Goal: Transaction & Acquisition: Book appointment/travel/reservation

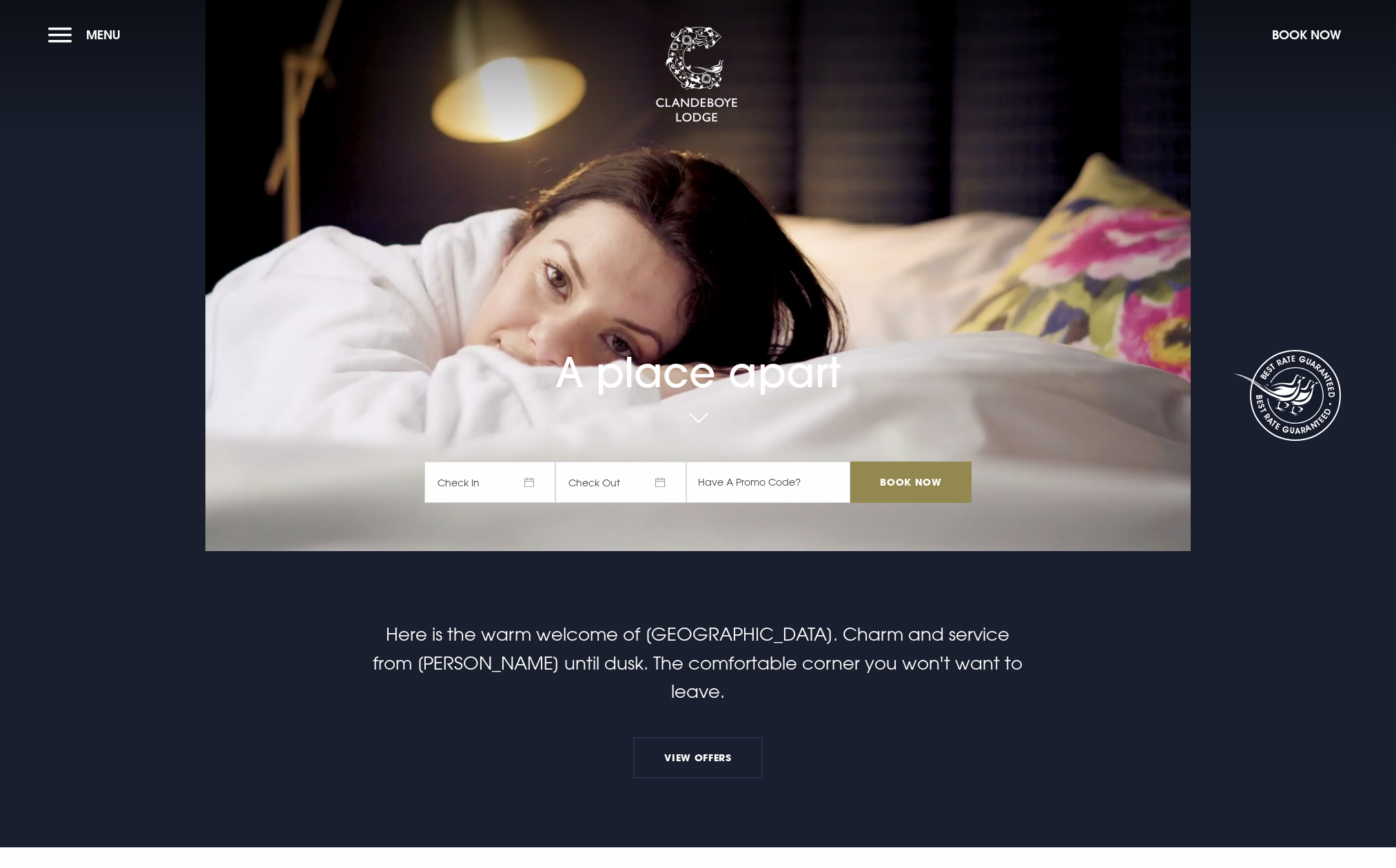
click at [532, 486] on span "Check In" at bounding box center [490, 482] width 131 height 42
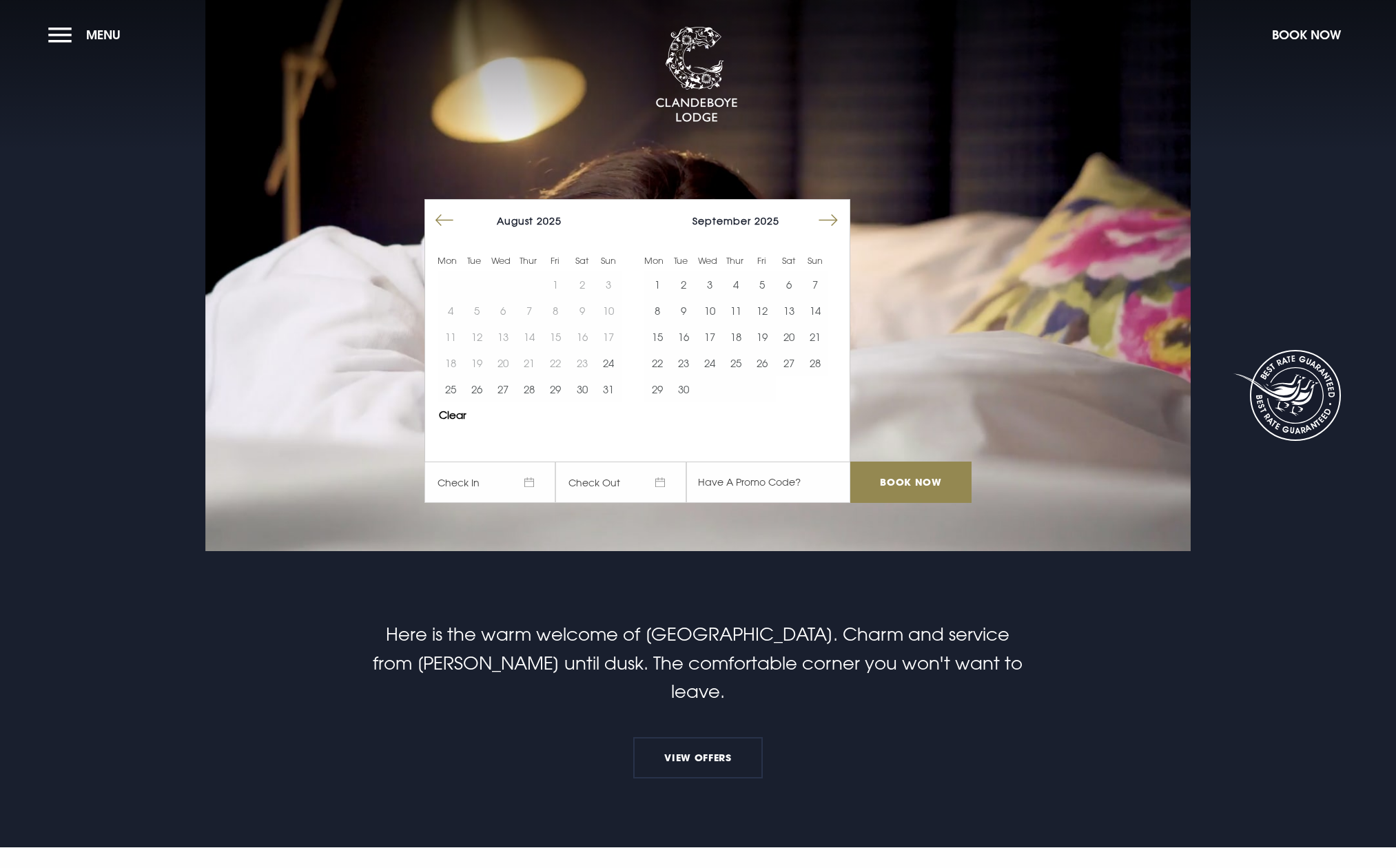
click at [835, 220] on button "Move forward to switch to the next month." at bounding box center [828, 220] width 26 height 26
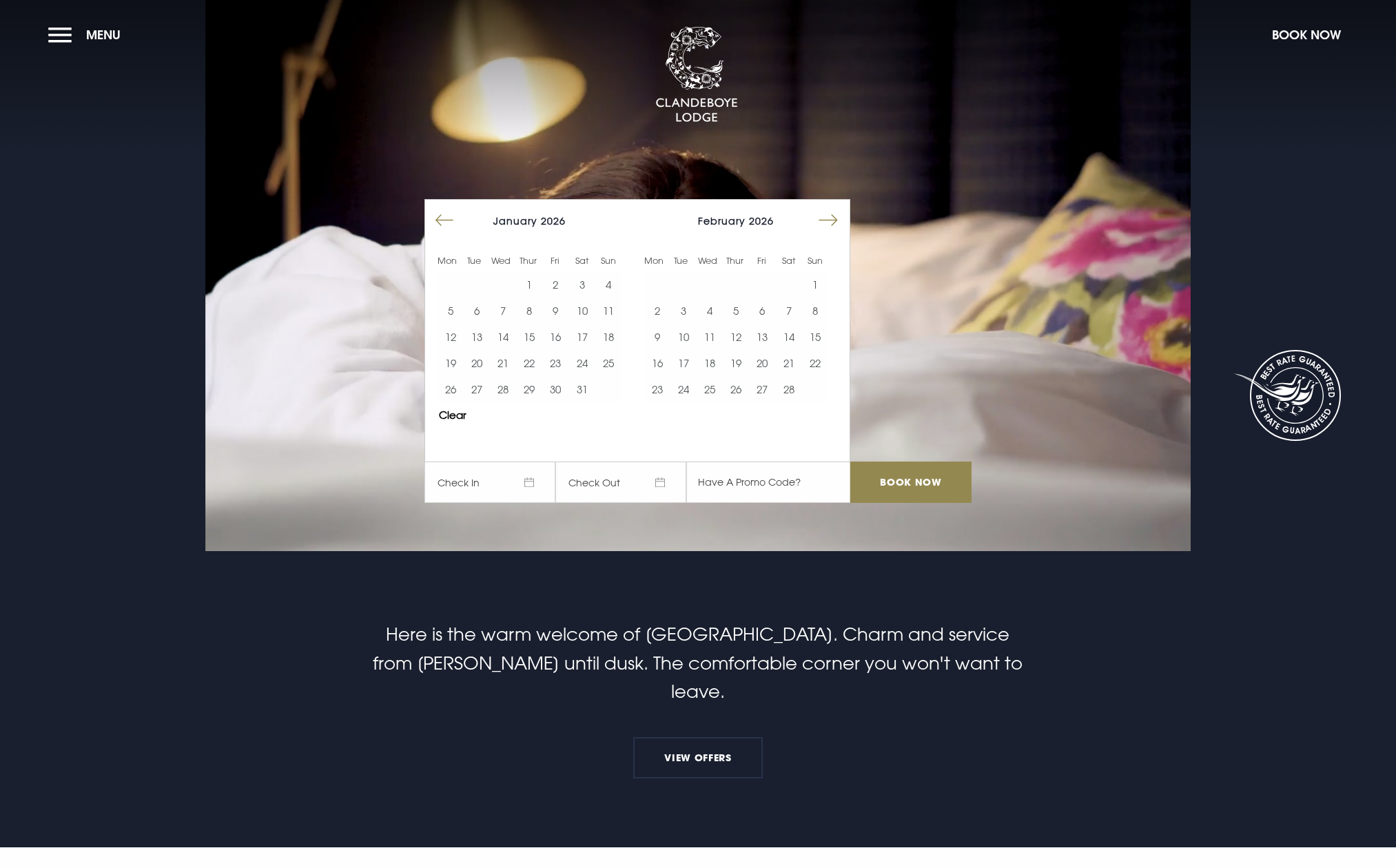
click at [835, 220] on button "Move forward to switch to the next month." at bounding box center [828, 220] width 26 height 26
click at [761, 386] on button "29" at bounding box center [762, 389] width 26 height 26
click at [918, 472] on input "Book Now" at bounding box center [910, 482] width 121 height 42
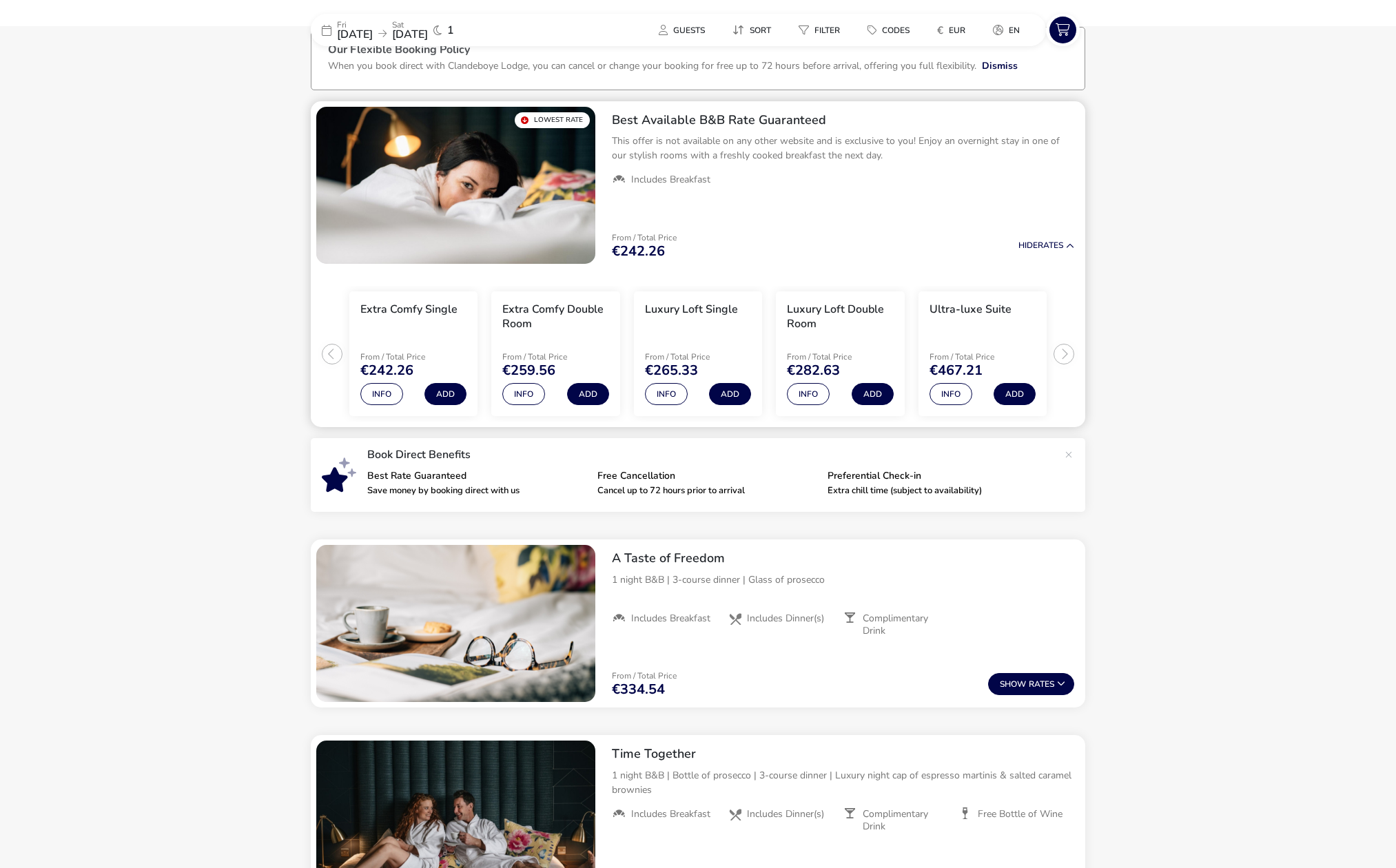
scroll to position [83, 0]
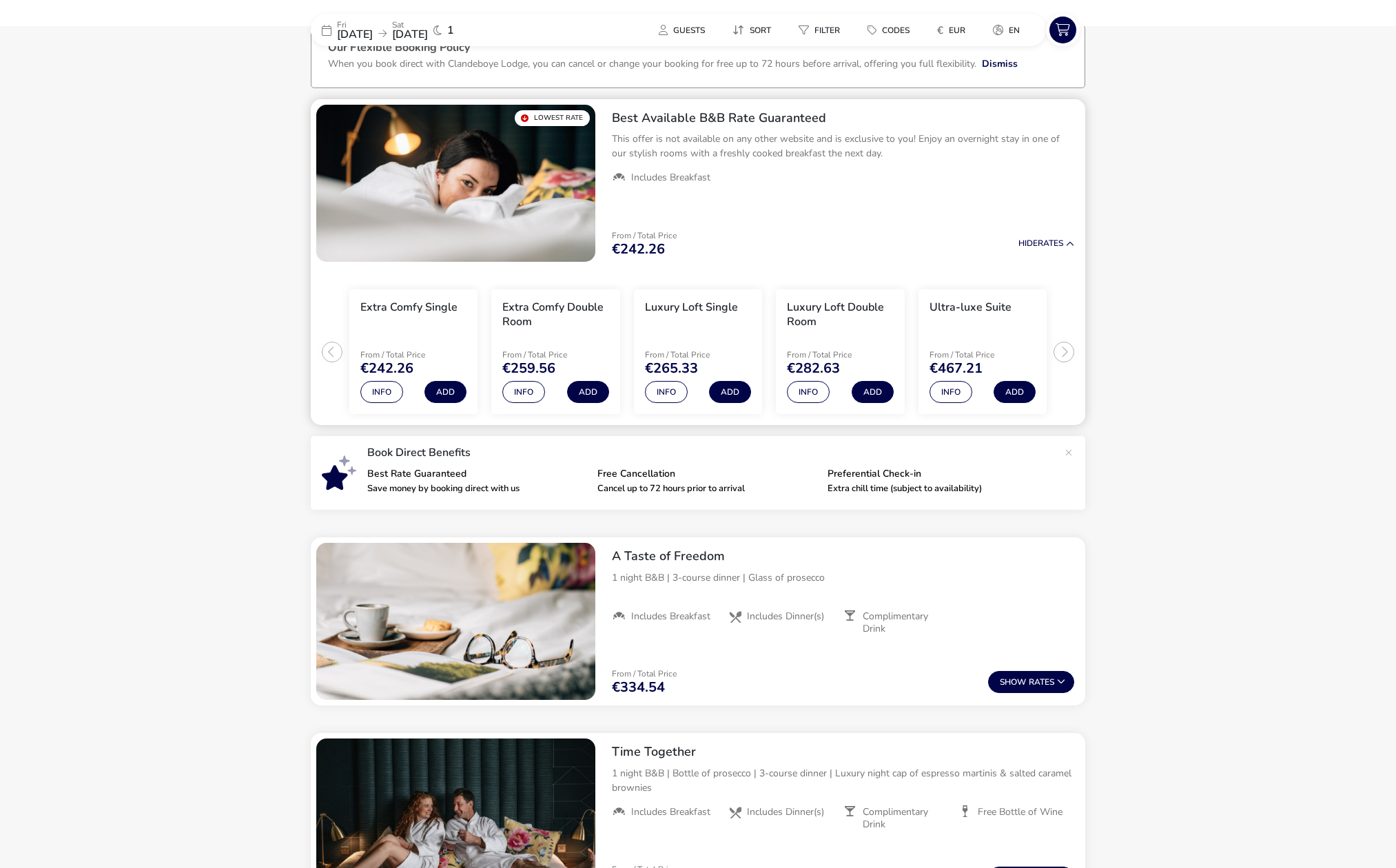
click at [1062, 346] on ul "Extra Comfy Single From / Total Price €242.26 Info Add Extra Comfy Double Room …" at bounding box center [698, 347] width 774 height 159
click at [428, 34] on span "[DATE]" at bounding box center [410, 34] width 36 height 15
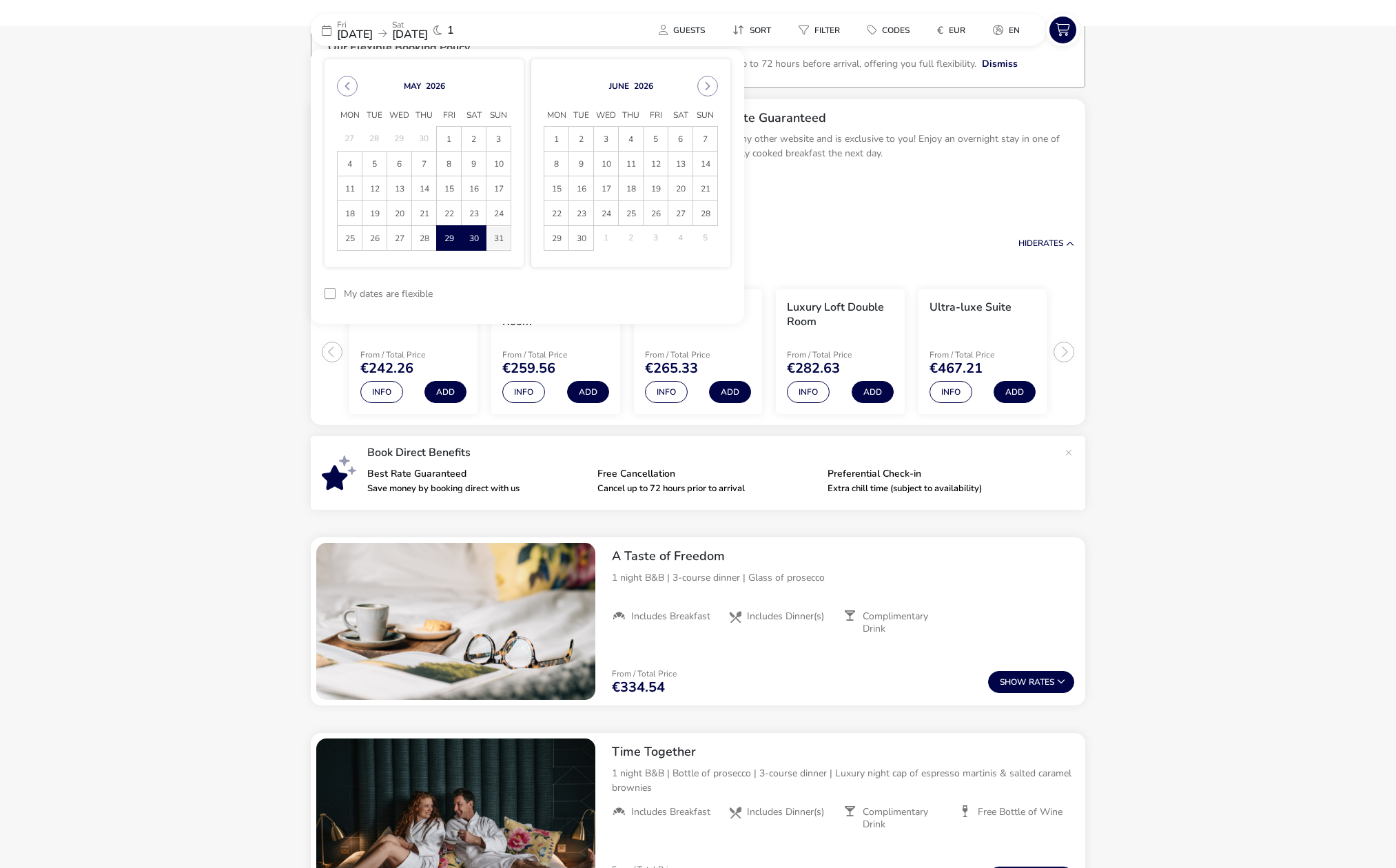
click at [498, 240] on span "31" at bounding box center [498, 238] width 24 height 24
click at [446, 235] on span "29" at bounding box center [449, 238] width 24 height 24
click at [502, 238] on span "31" at bounding box center [498, 238] width 24 height 24
click at [668, 293] on button "Apply Dates" at bounding box center [688, 293] width 84 height 32
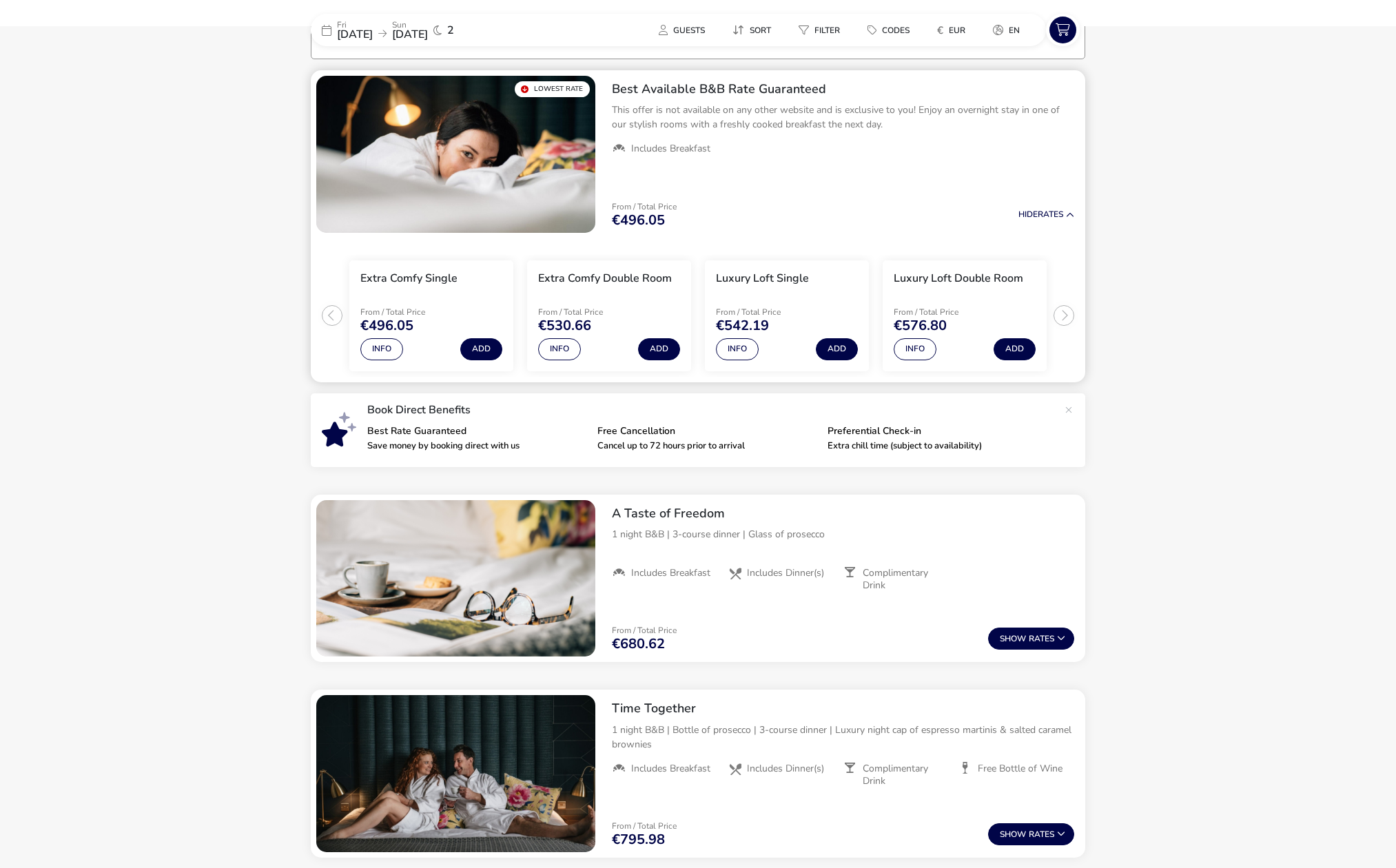
scroll to position [113, 0]
click at [1063, 315] on ul "Extra Comfy Single From / Total Price €496.05 Info Add Extra Comfy Double Room …" at bounding box center [698, 310] width 774 height 144
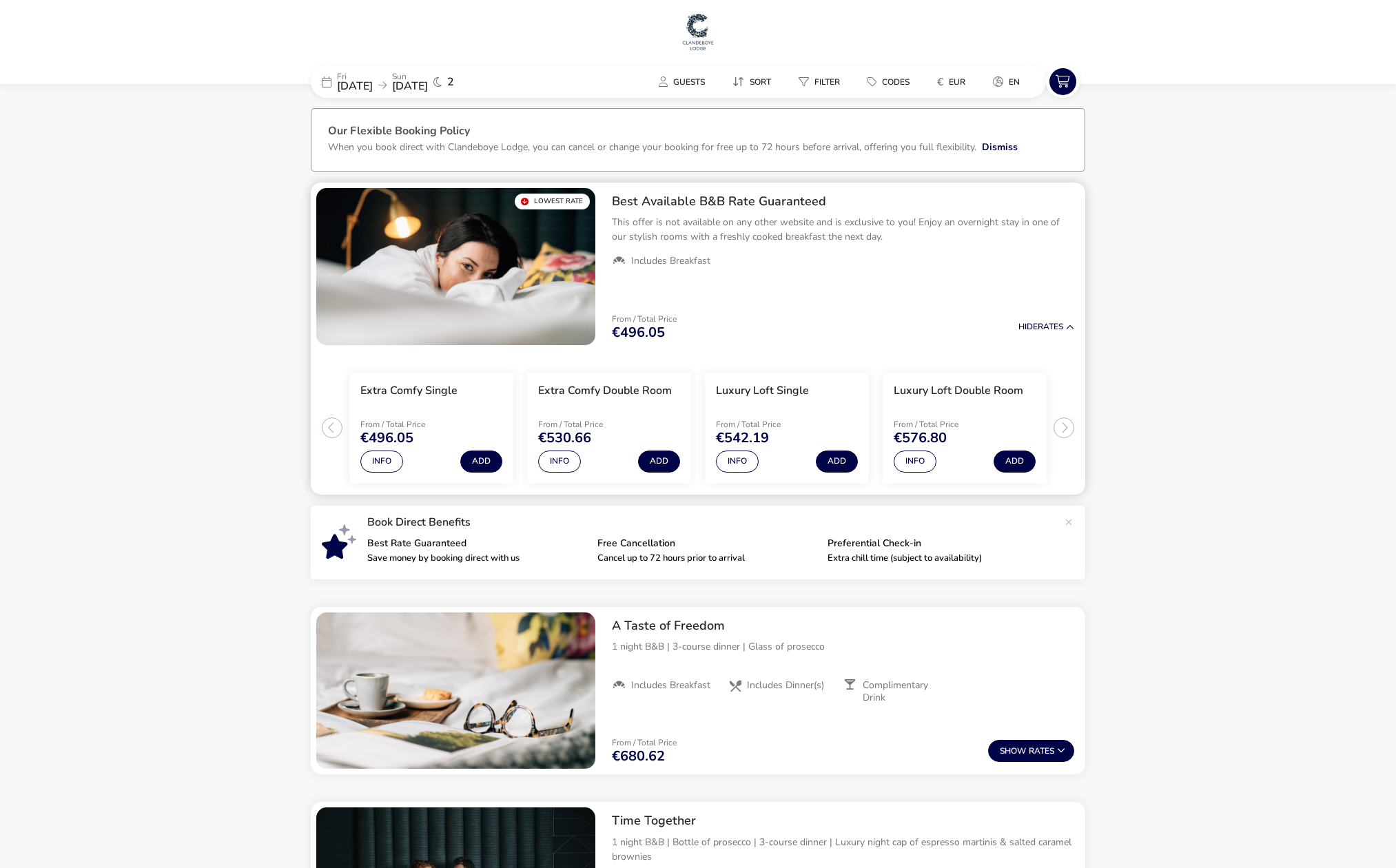
scroll to position [0, 0]
click at [701, 83] on span "Guests" at bounding box center [689, 82] width 32 height 11
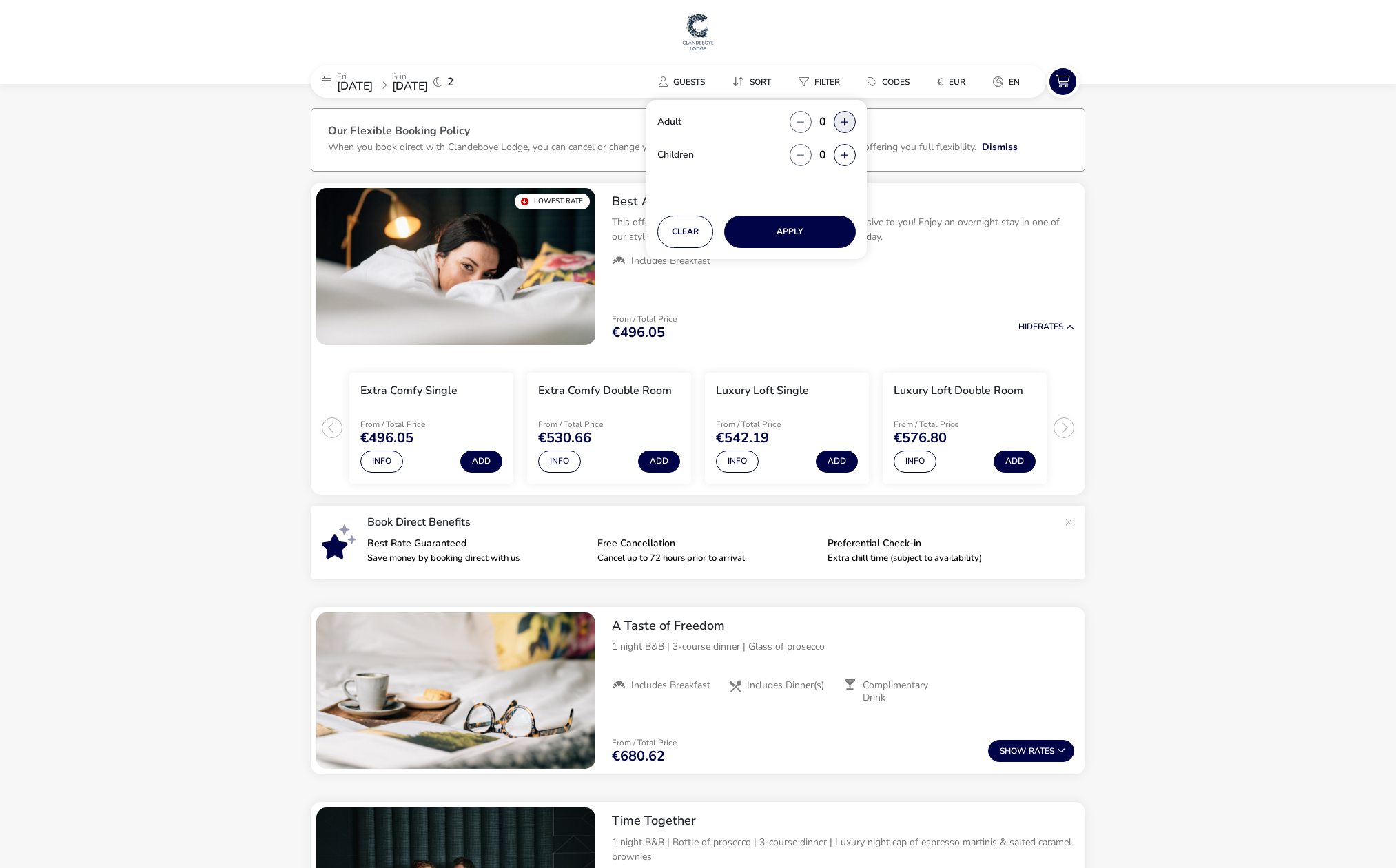
click at [839, 125] on button "button" at bounding box center [845, 122] width 22 height 22
click at [840, 126] on span "button" at bounding box center [840, 126] width 0 height 0
type input "2"
click at [797, 228] on button "Apply" at bounding box center [790, 232] width 131 height 32
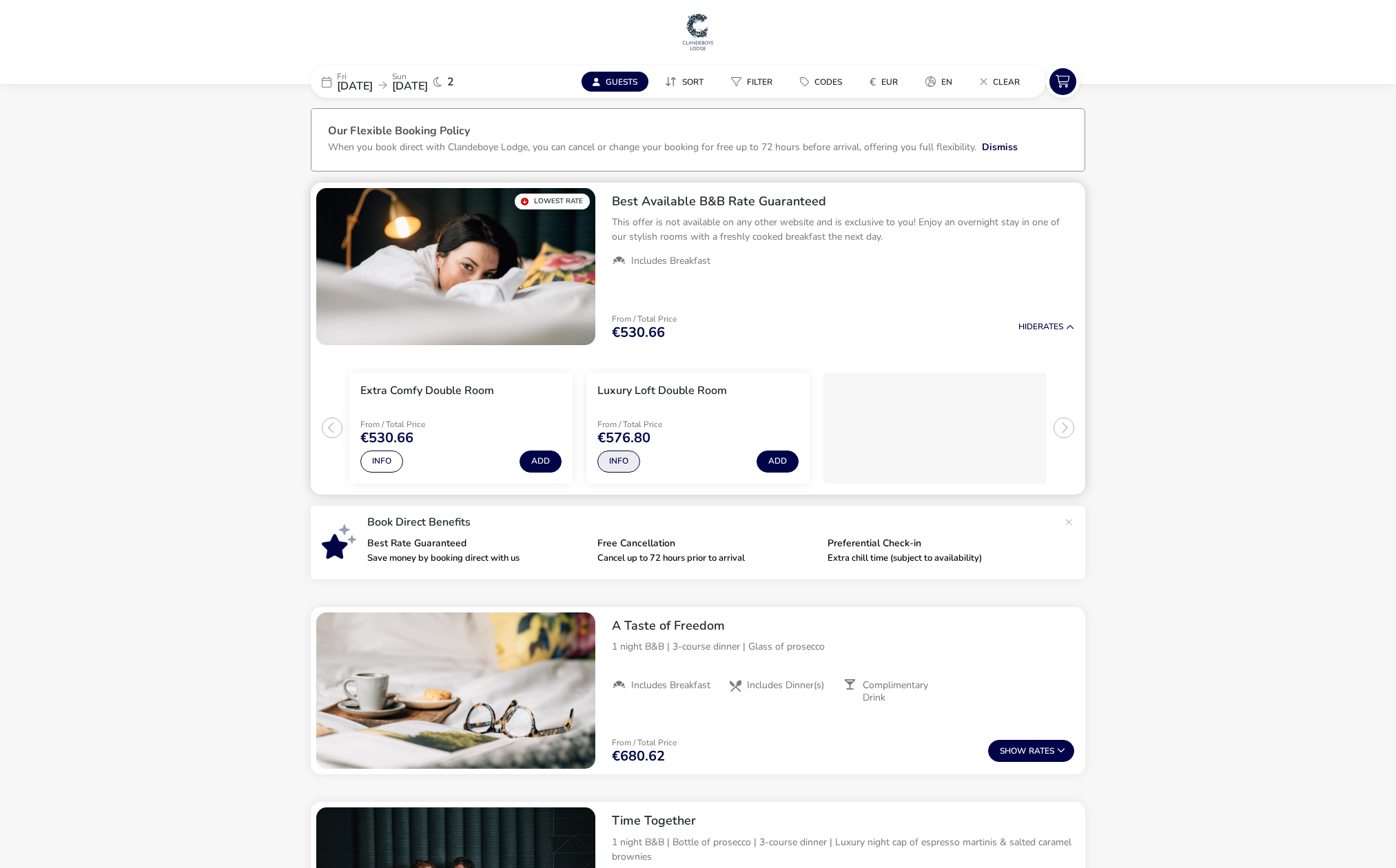
click at [600, 461] on button "Info" at bounding box center [618, 462] width 42 height 22
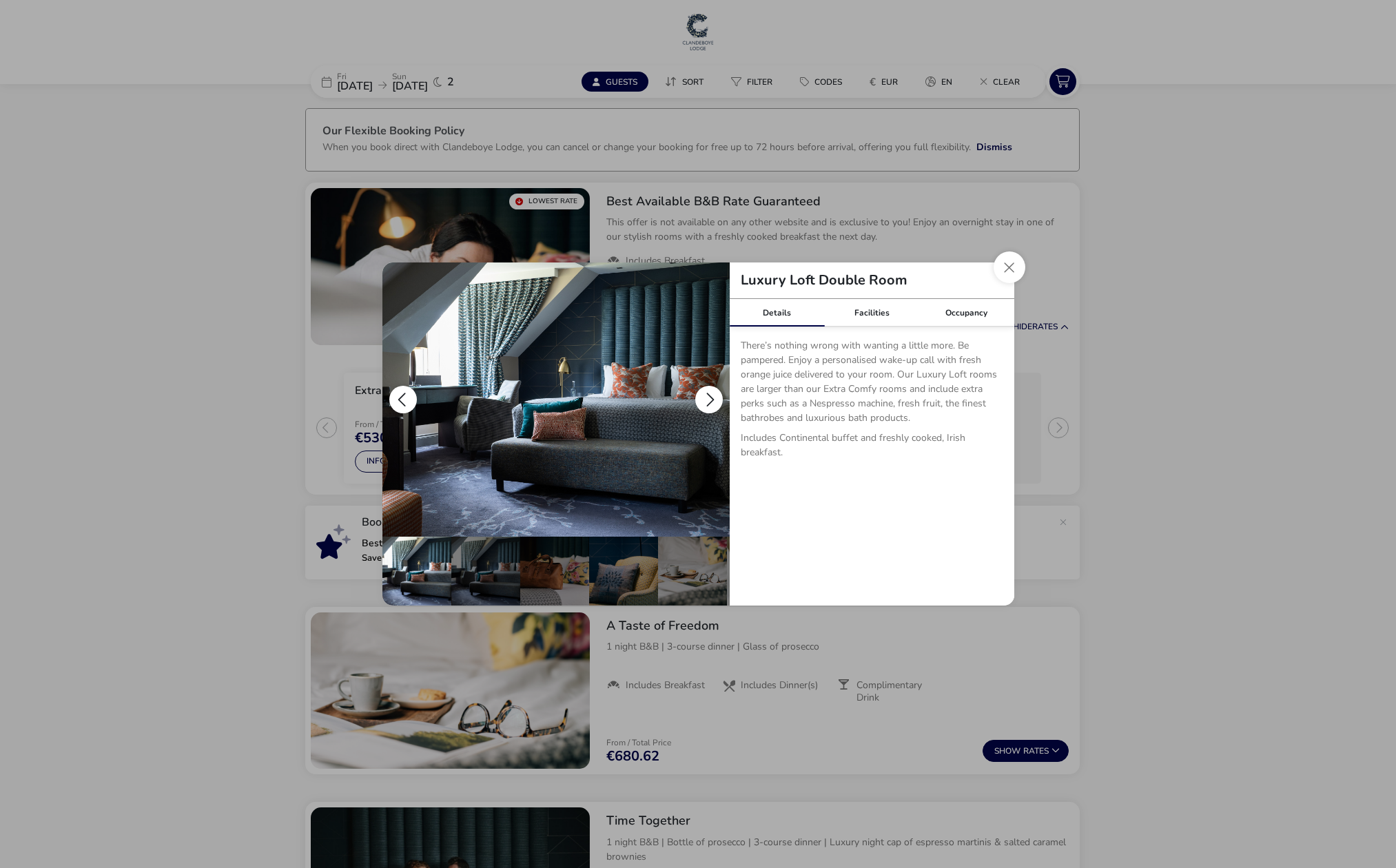
click at [711, 400] on button "details" at bounding box center [709, 399] width 27 height 27
click at [711, 399] on button "details" at bounding box center [709, 399] width 27 height 27
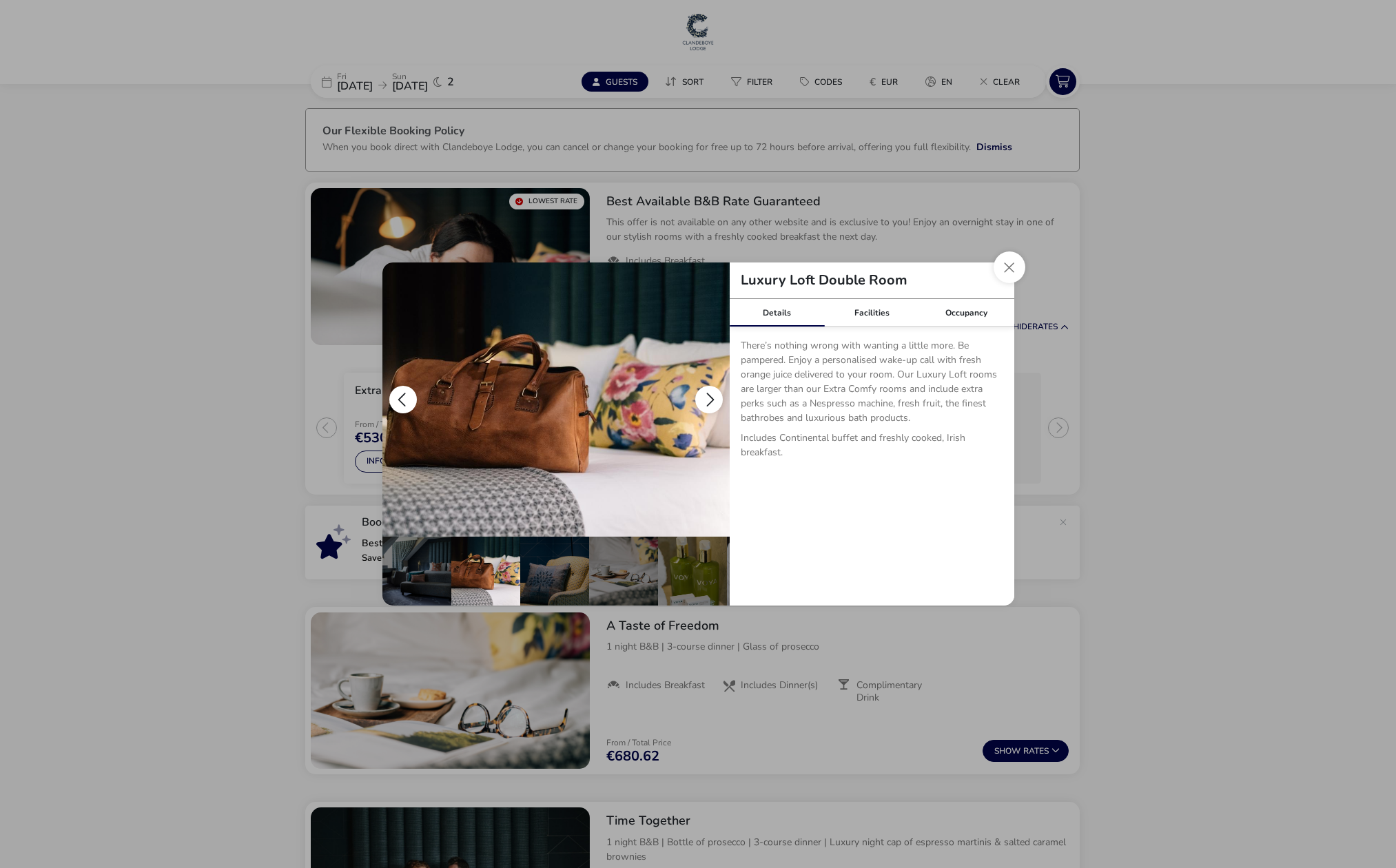
click at [711, 399] on button "details" at bounding box center [709, 399] width 27 height 27
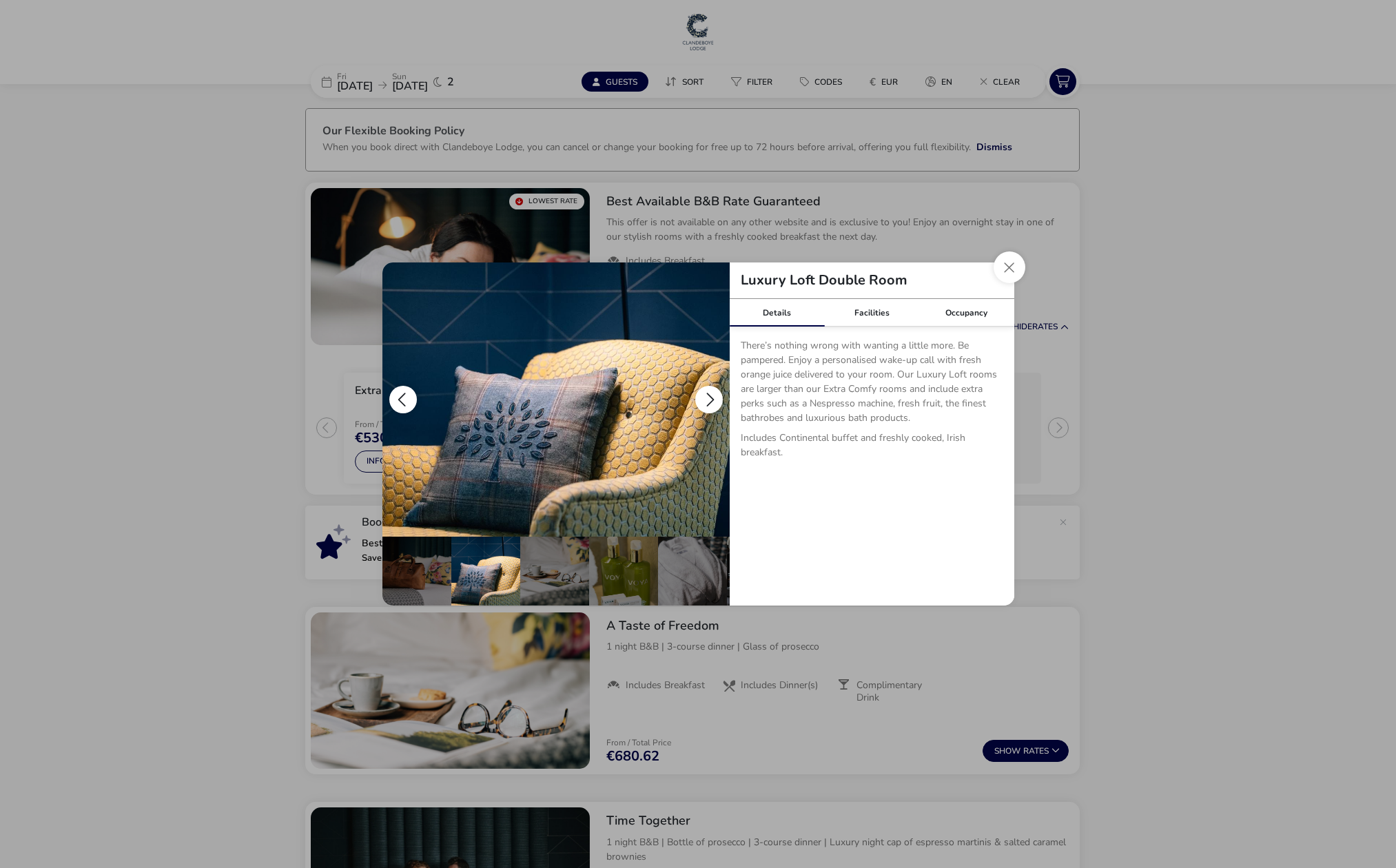
click at [711, 399] on button "details" at bounding box center [709, 399] width 27 height 27
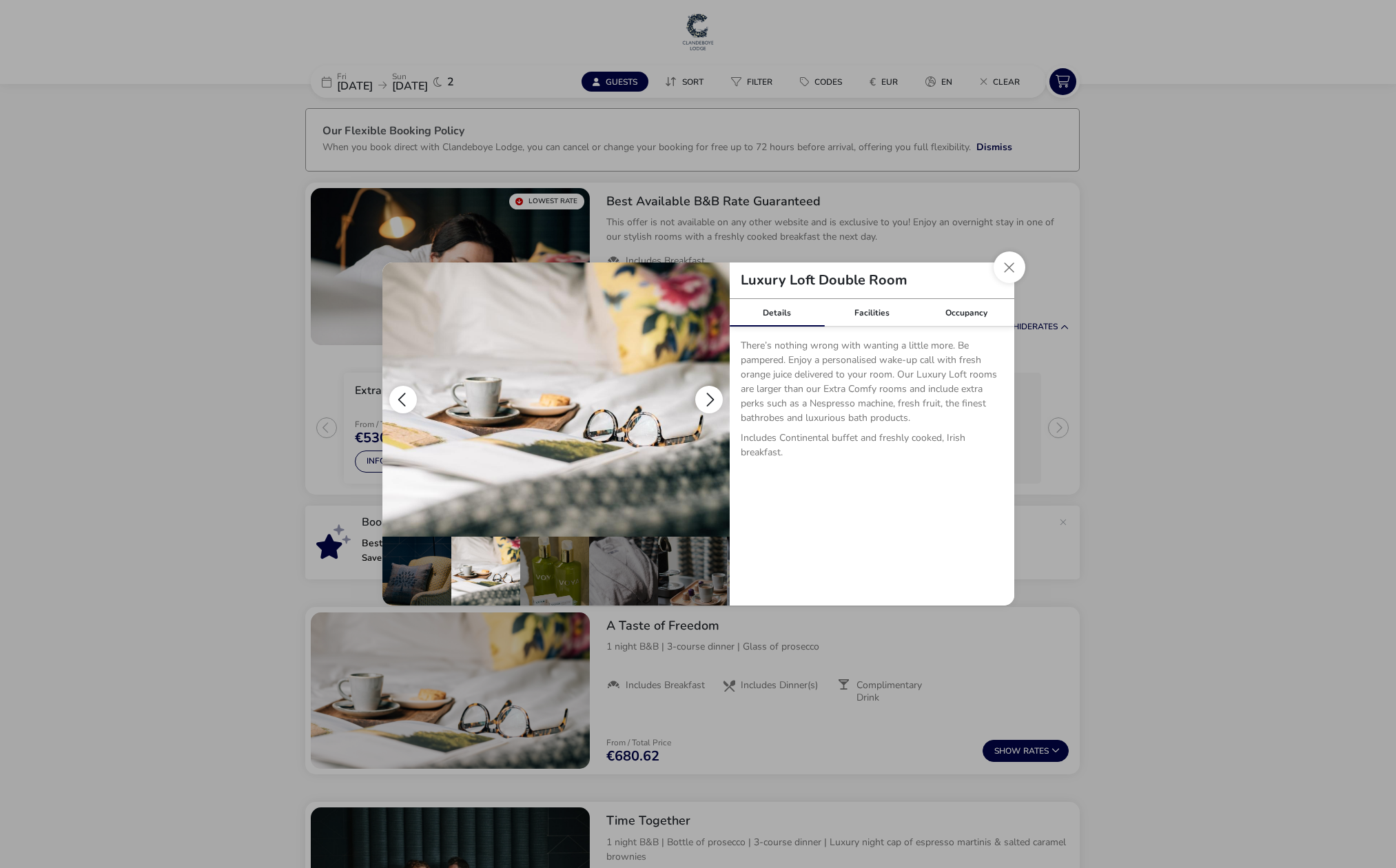
click at [712, 400] on button "details" at bounding box center [709, 399] width 27 height 27
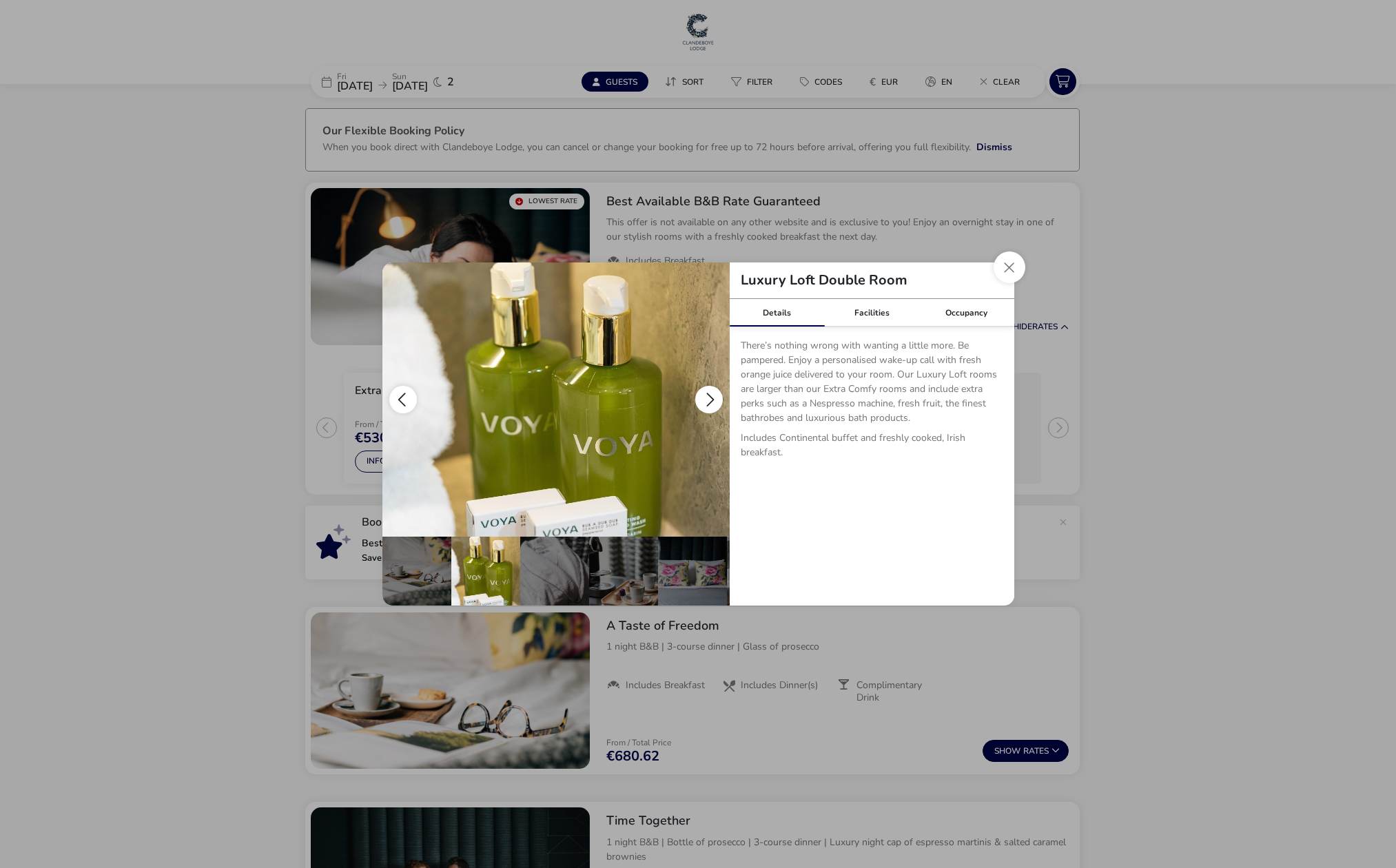
click at [712, 401] on button "details" at bounding box center [709, 399] width 27 height 27
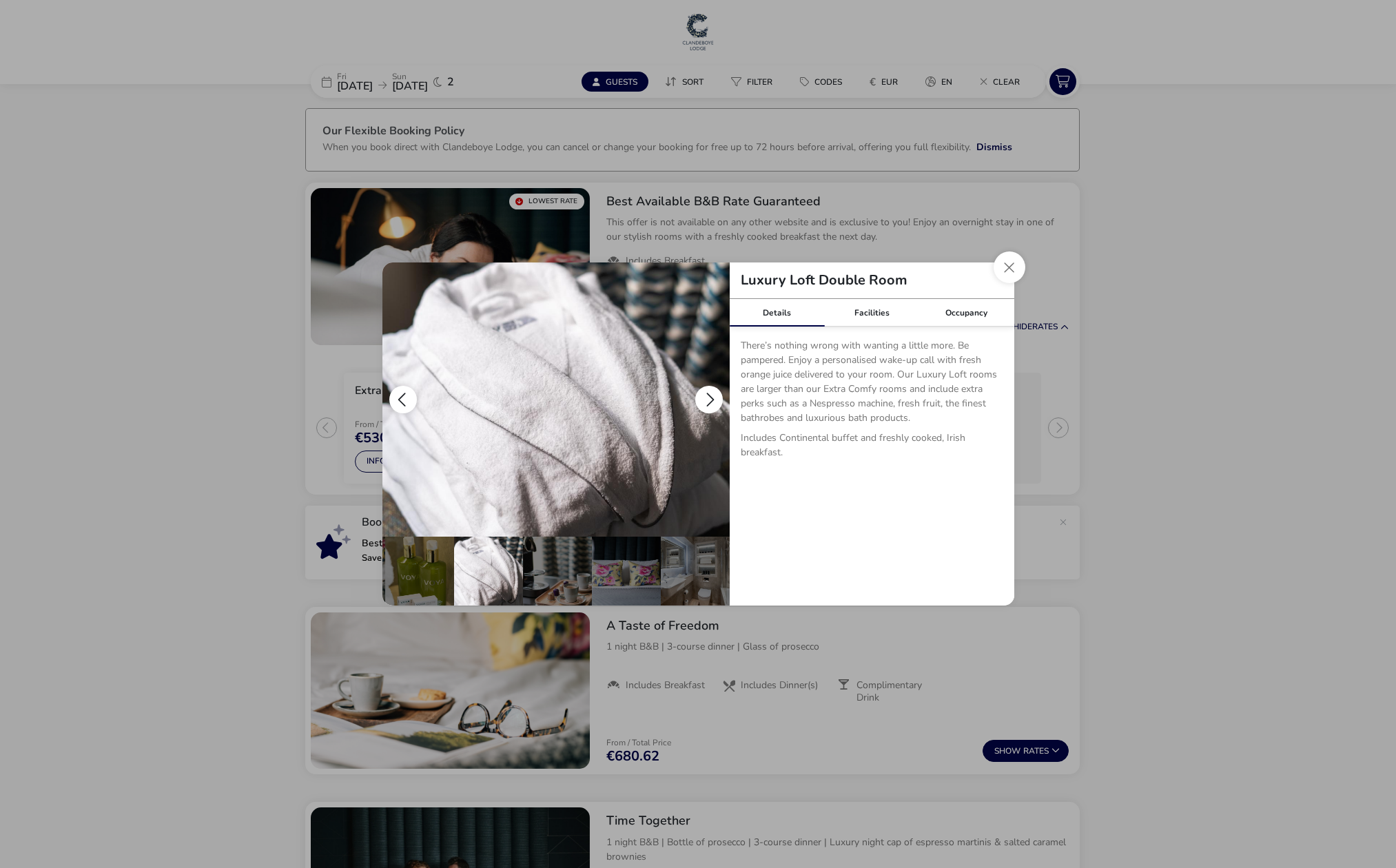
click at [711, 401] on button "details" at bounding box center [709, 399] width 27 height 27
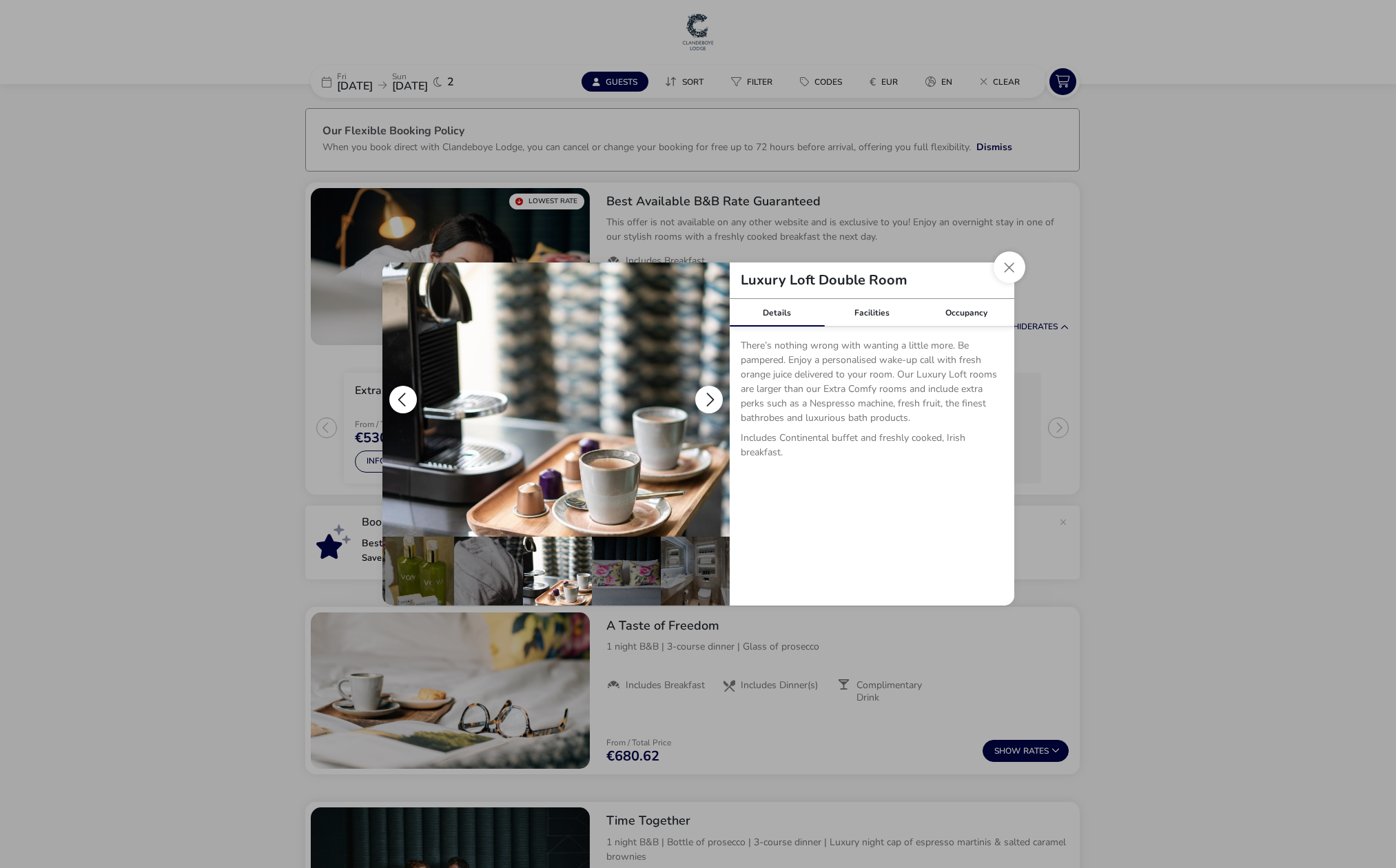
click at [711, 401] on button "details" at bounding box center [709, 399] width 27 height 27
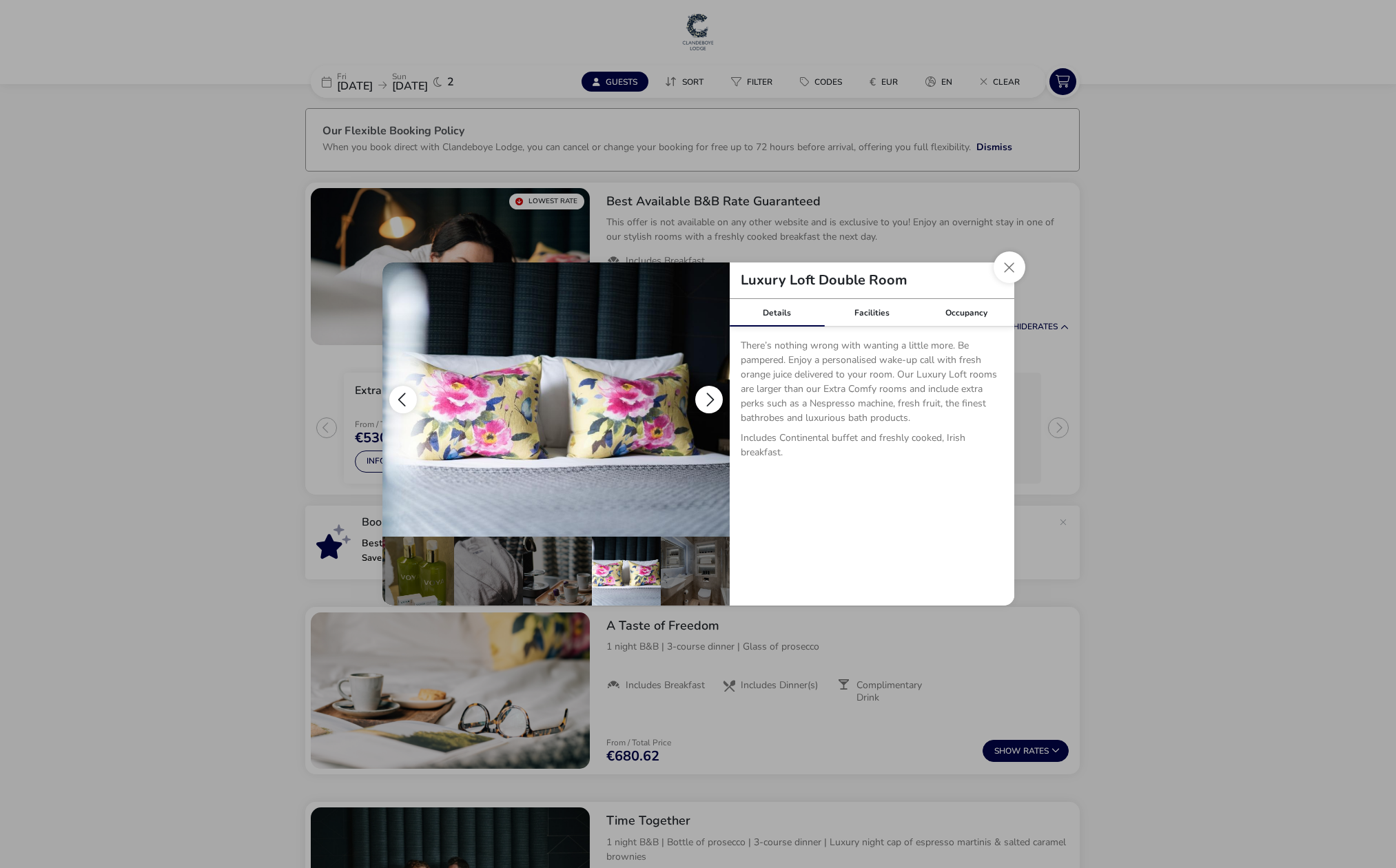
click at [711, 401] on button "details" at bounding box center [709, 399] width 27 height 27
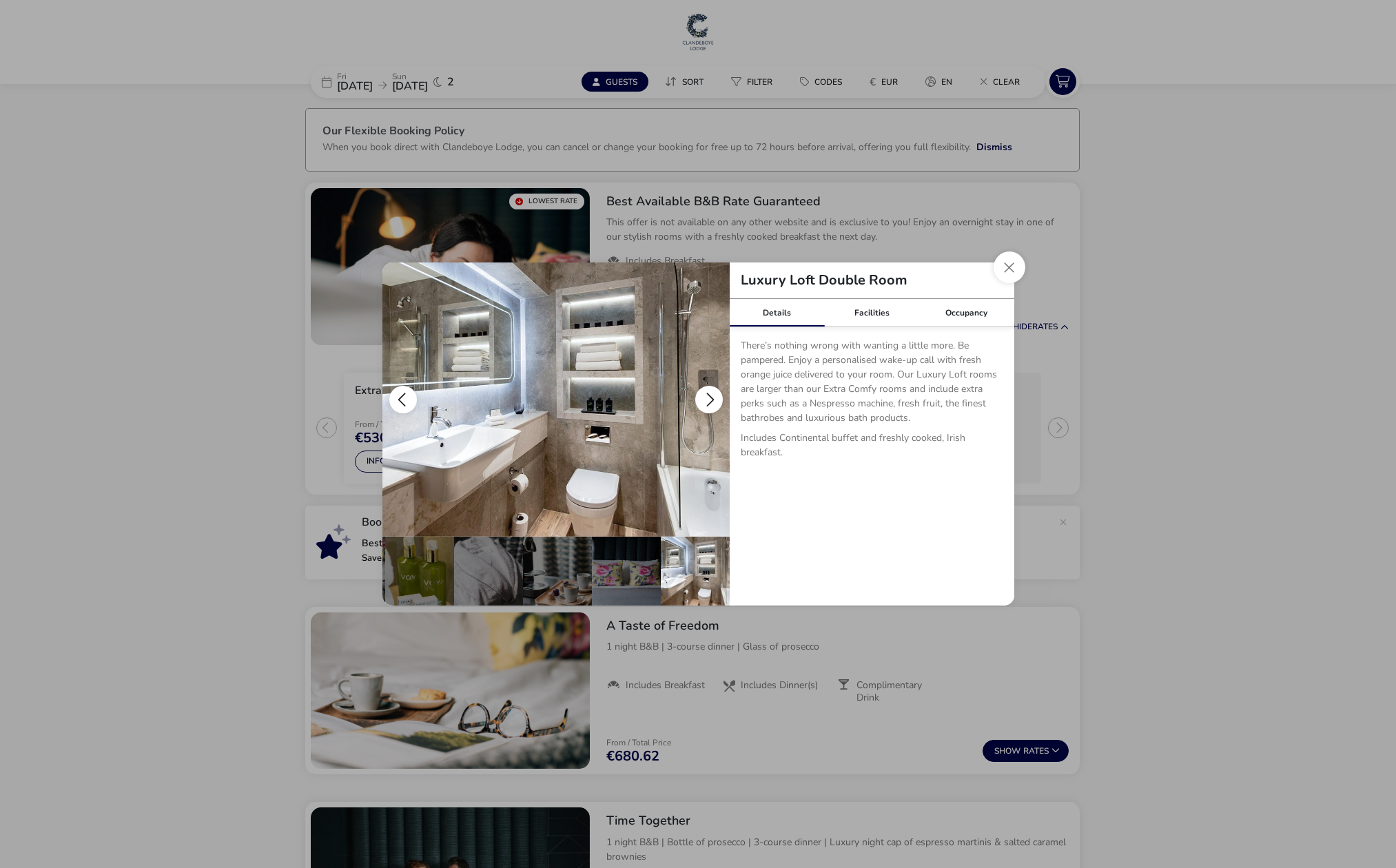
click at [711, 401] on button "details" at bounding box center [709, 399] width 27 height 27
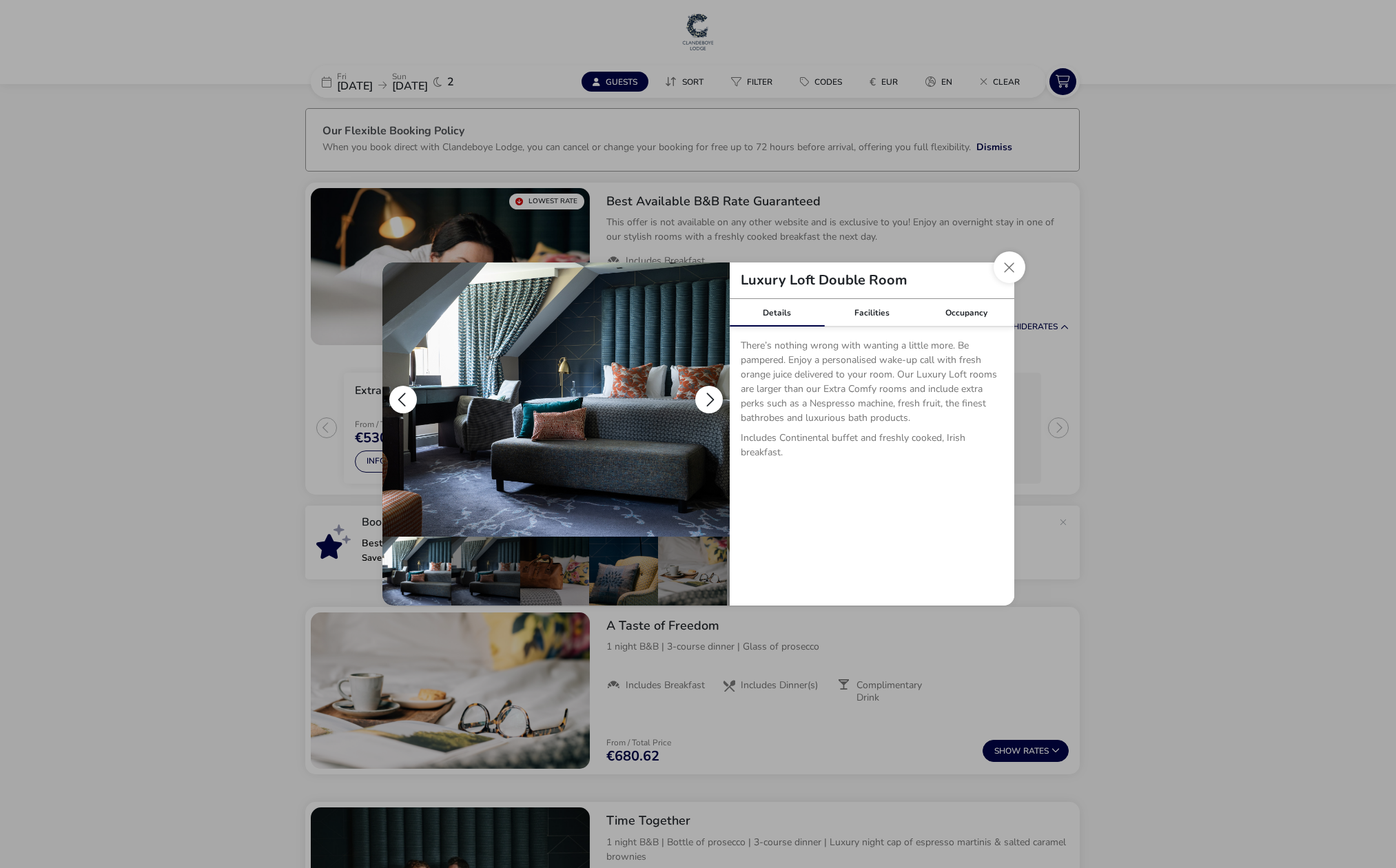
click at [409, 398] on button "details" at bounding box center [403, 399] width 27 height 27
